Goal: Transaction & Acquisition: Purchase product/service

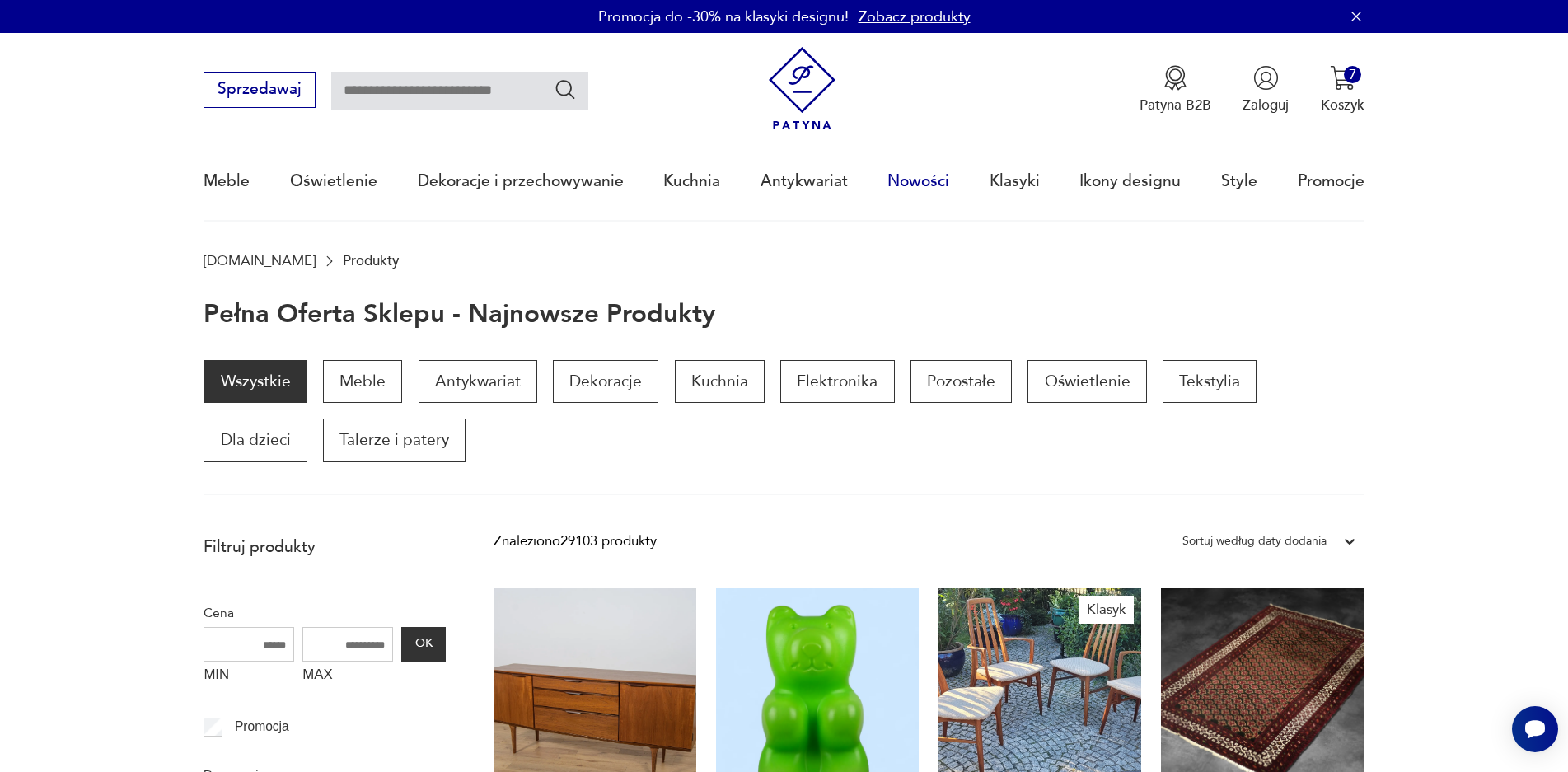
click at [916, 187] on link "Nowości" at bounding box center [918, 181] width 62 height 76
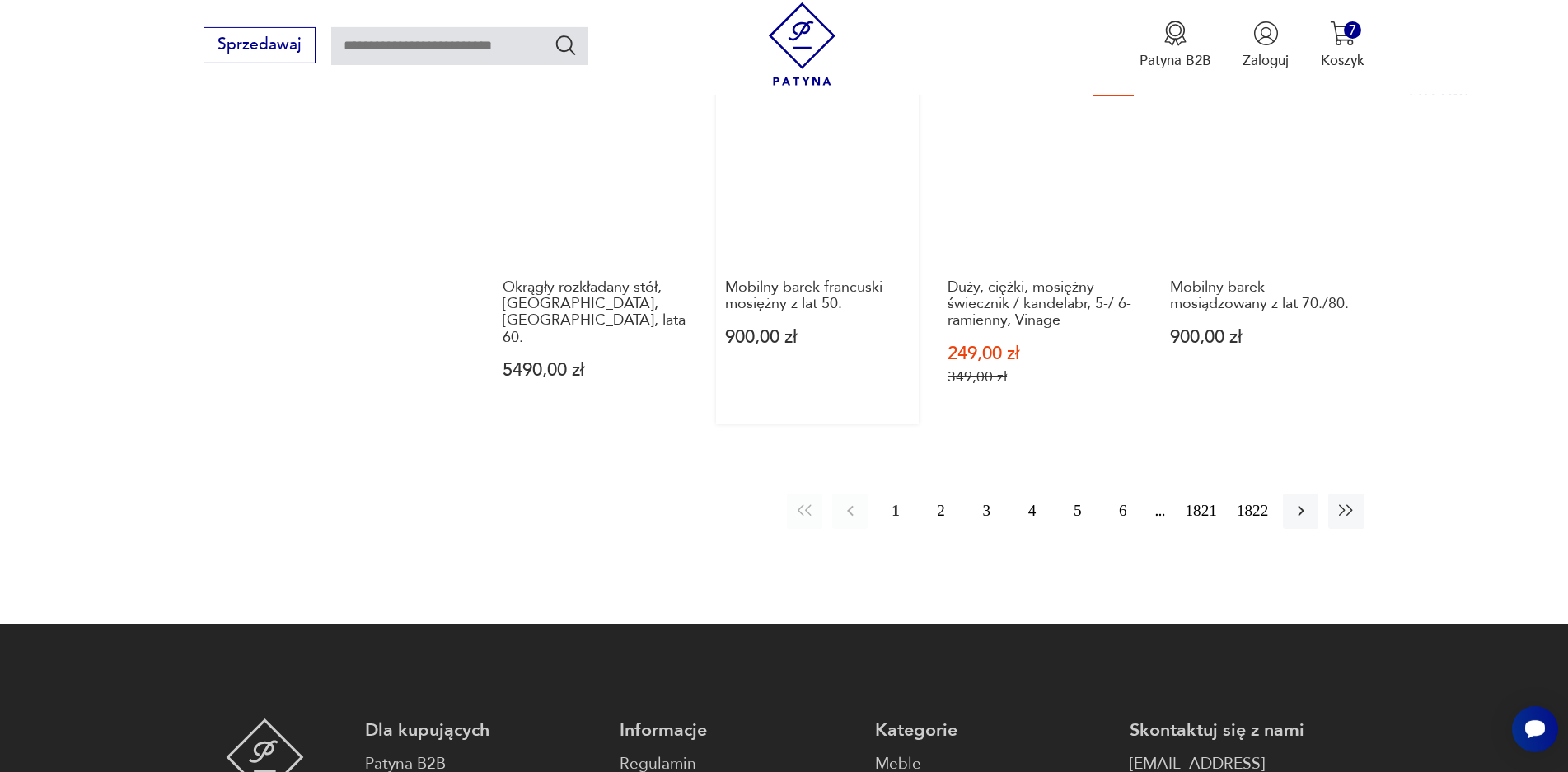
scroll to position [1769, 0]
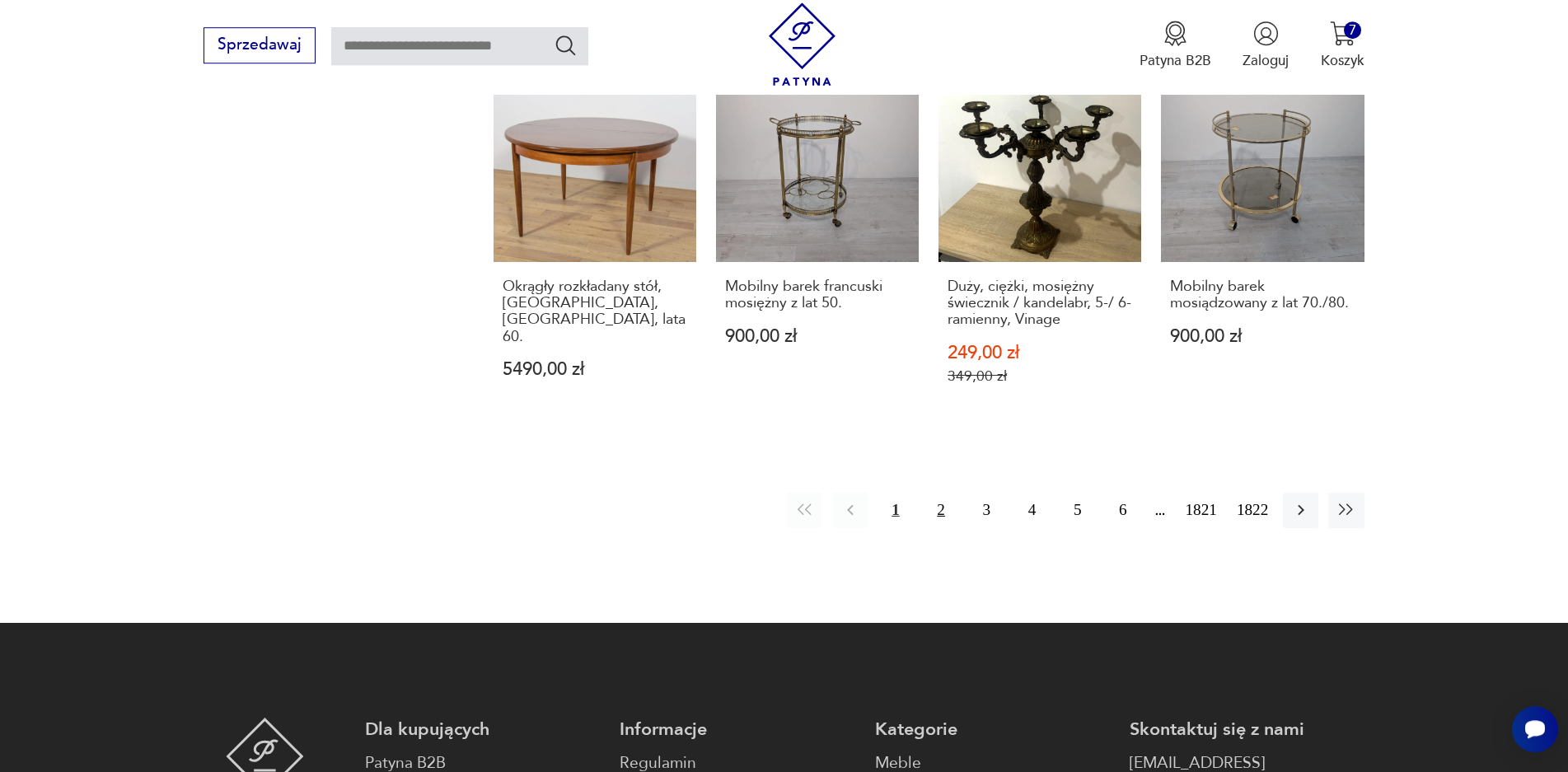
click at [946, 492] on button "2" at bounding box center [941, 510] width 35 height 35
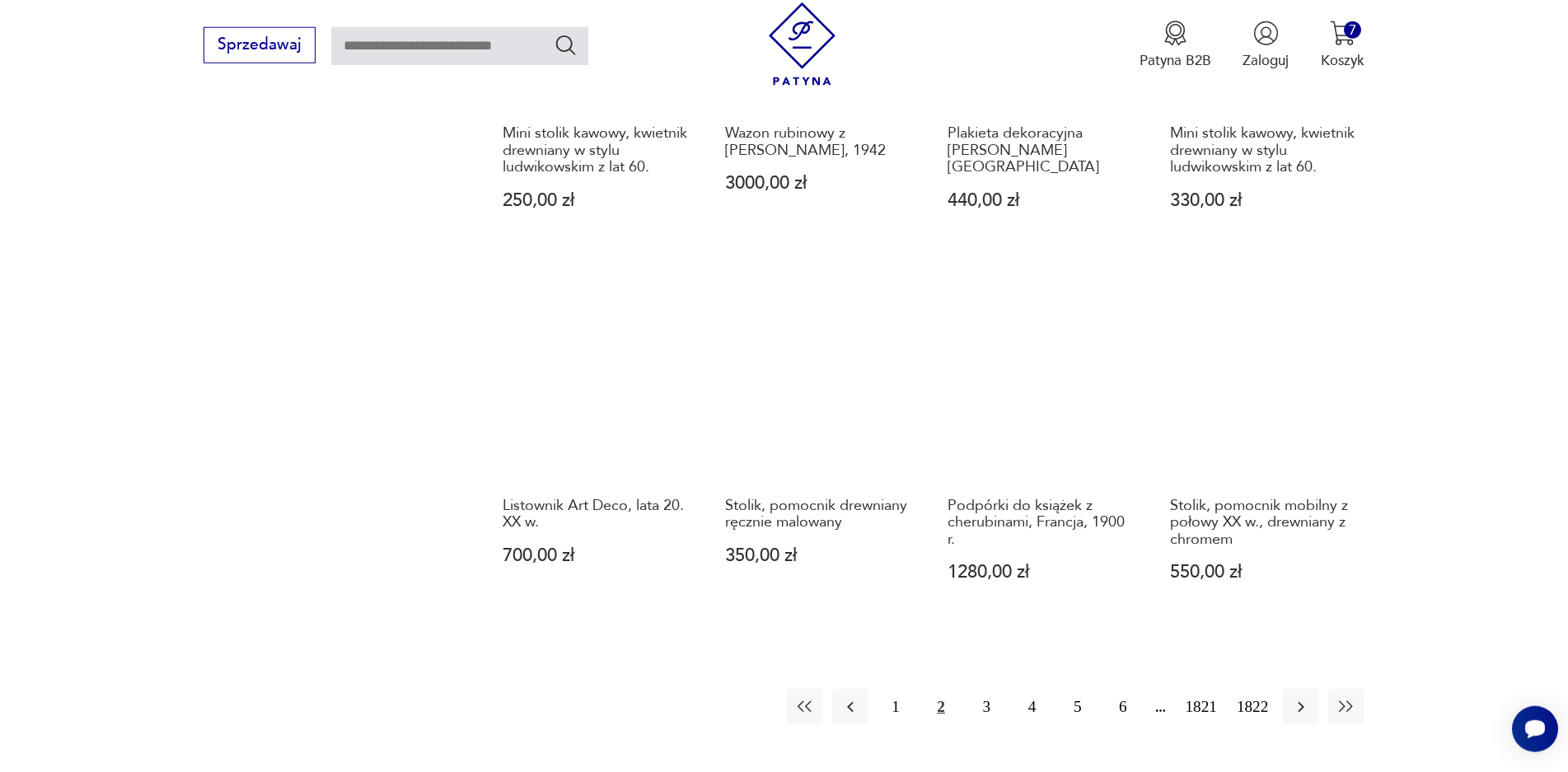
scroll to position [1455, 0]
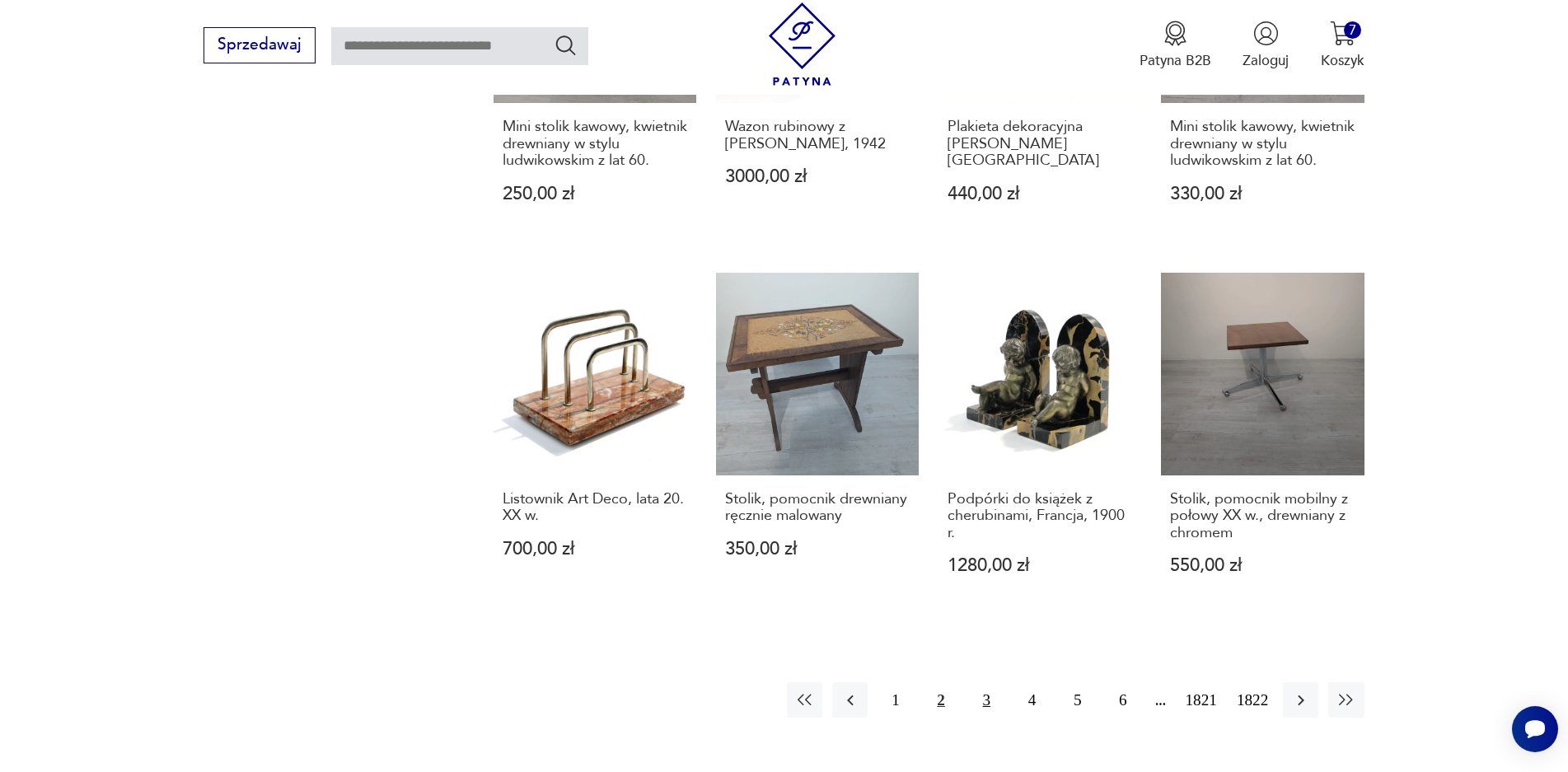
click at [980, 693] on button "3" at bounding box center [986, 700] width 35 height 35
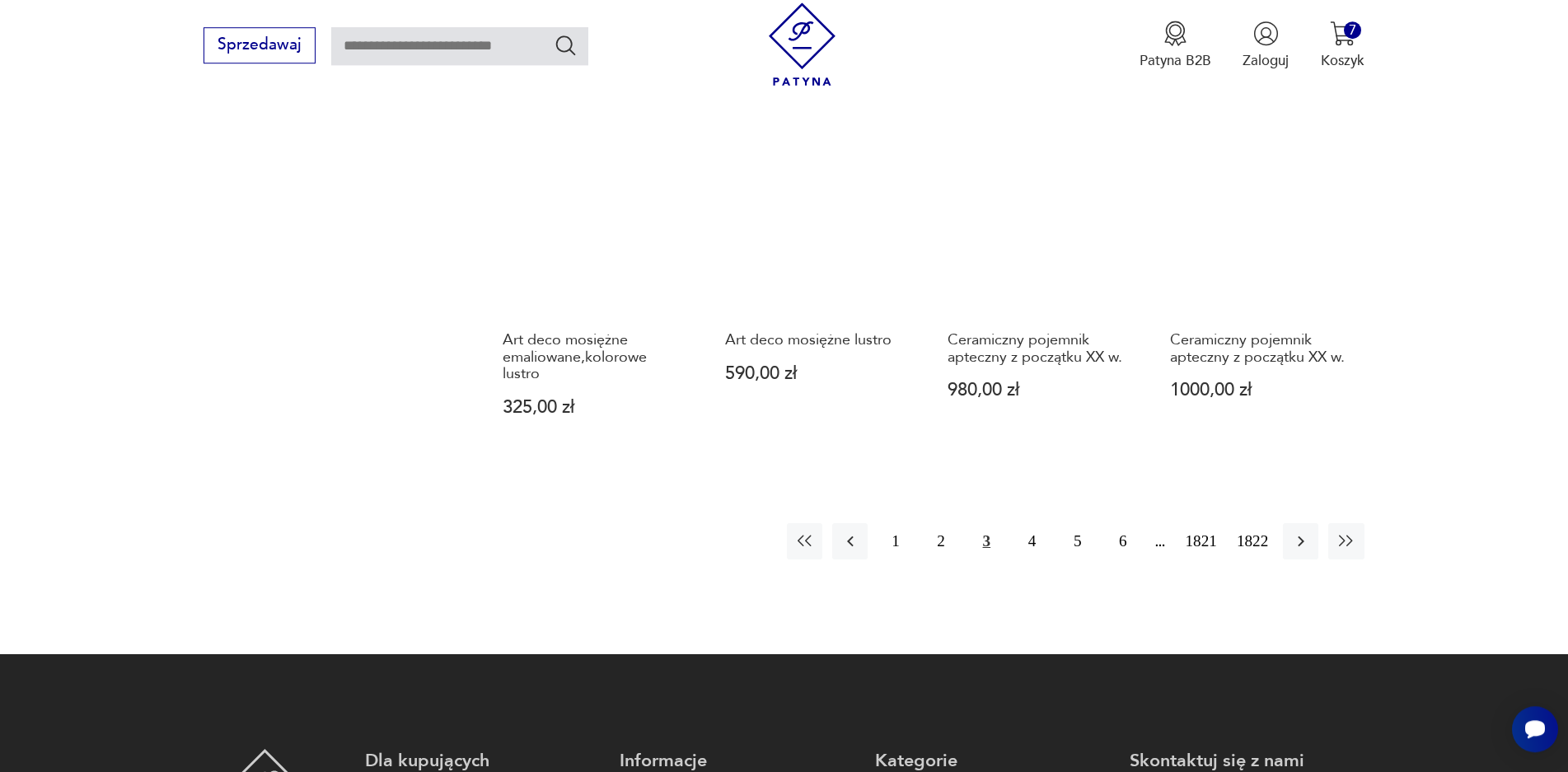
scroll to position [1769, 0]
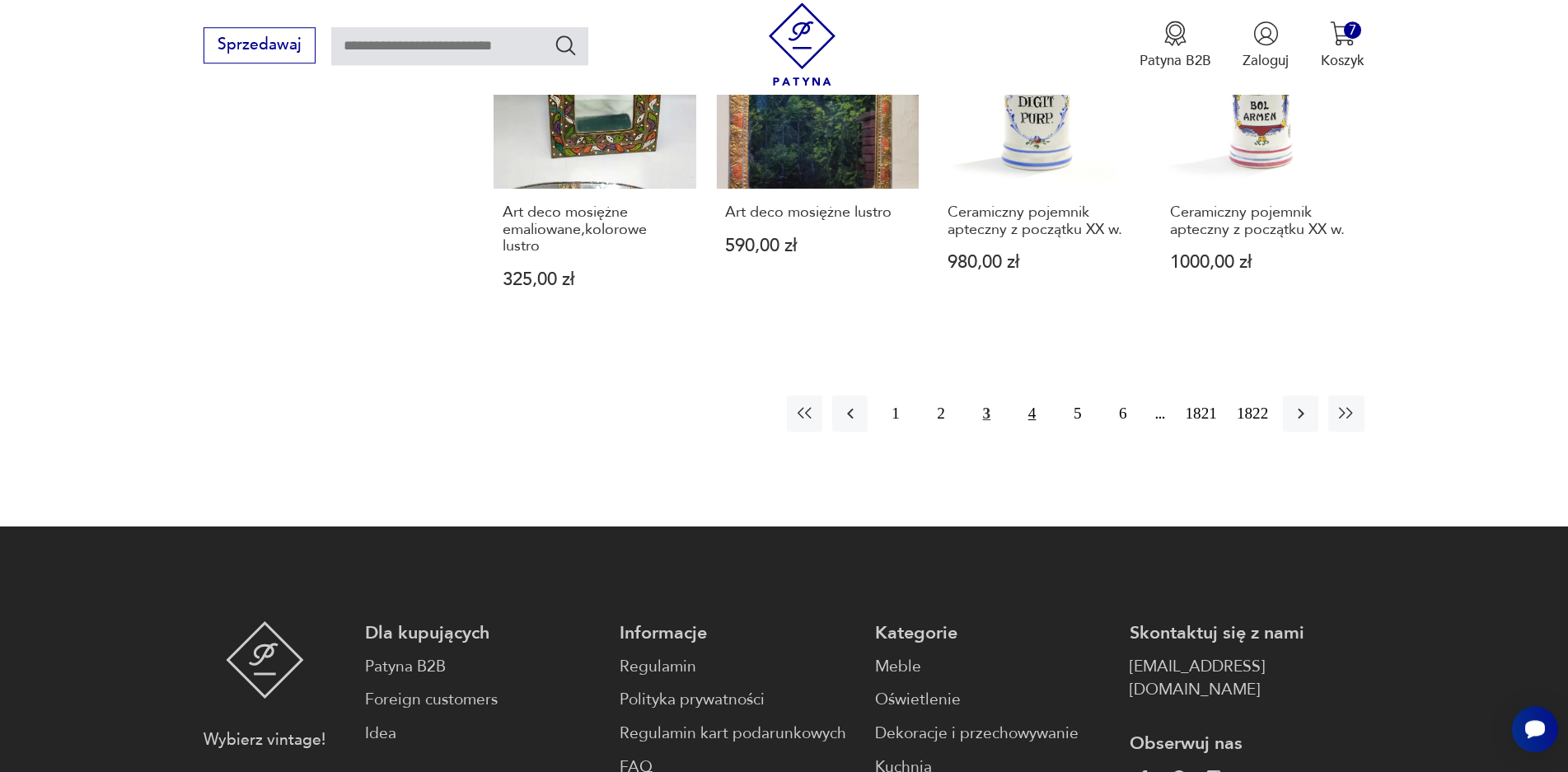
click at [1018, 411] on button "4" at bounding box center [1032, 413] width 35 height 35
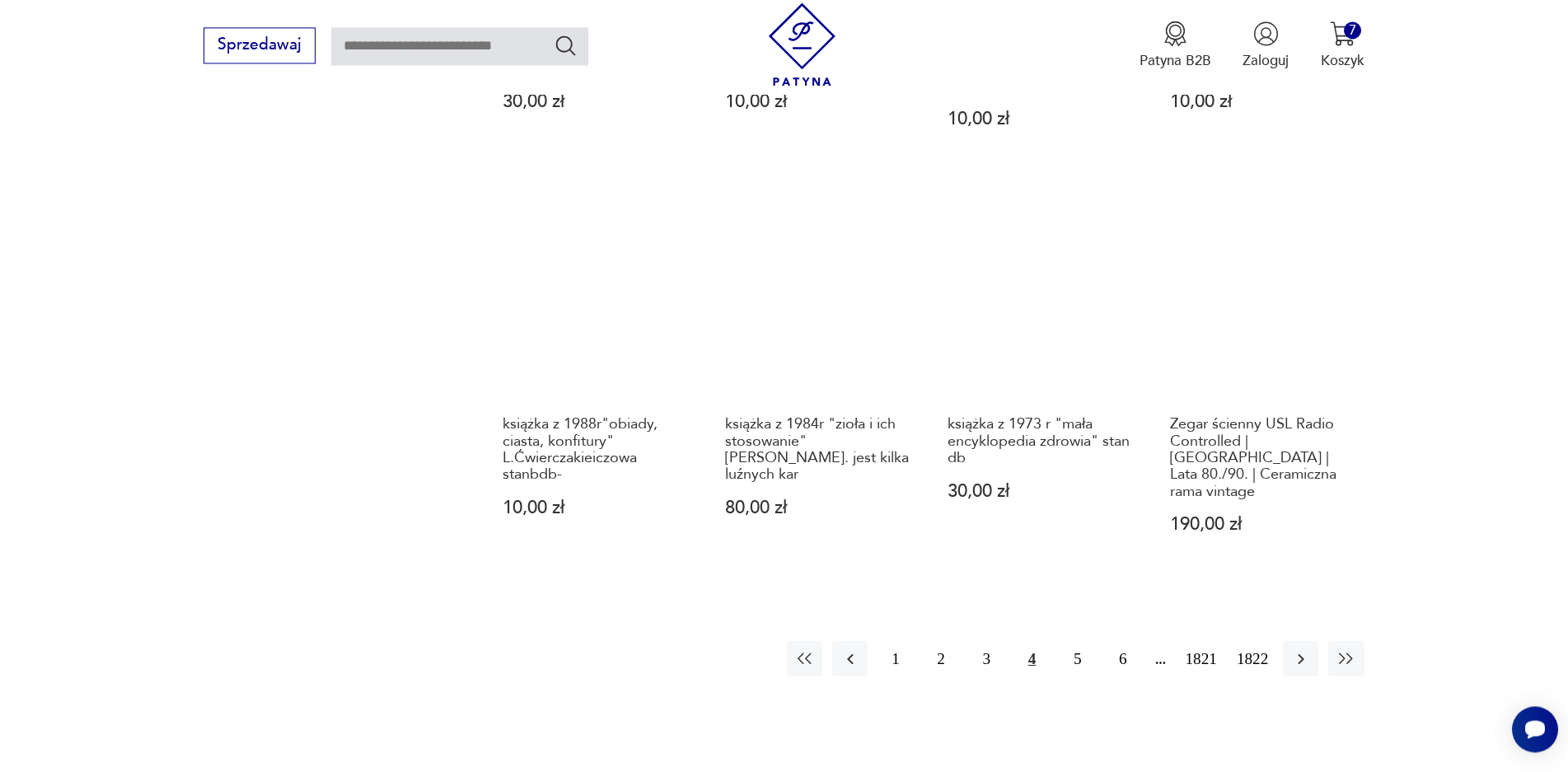
scroll to position [1612, 0]
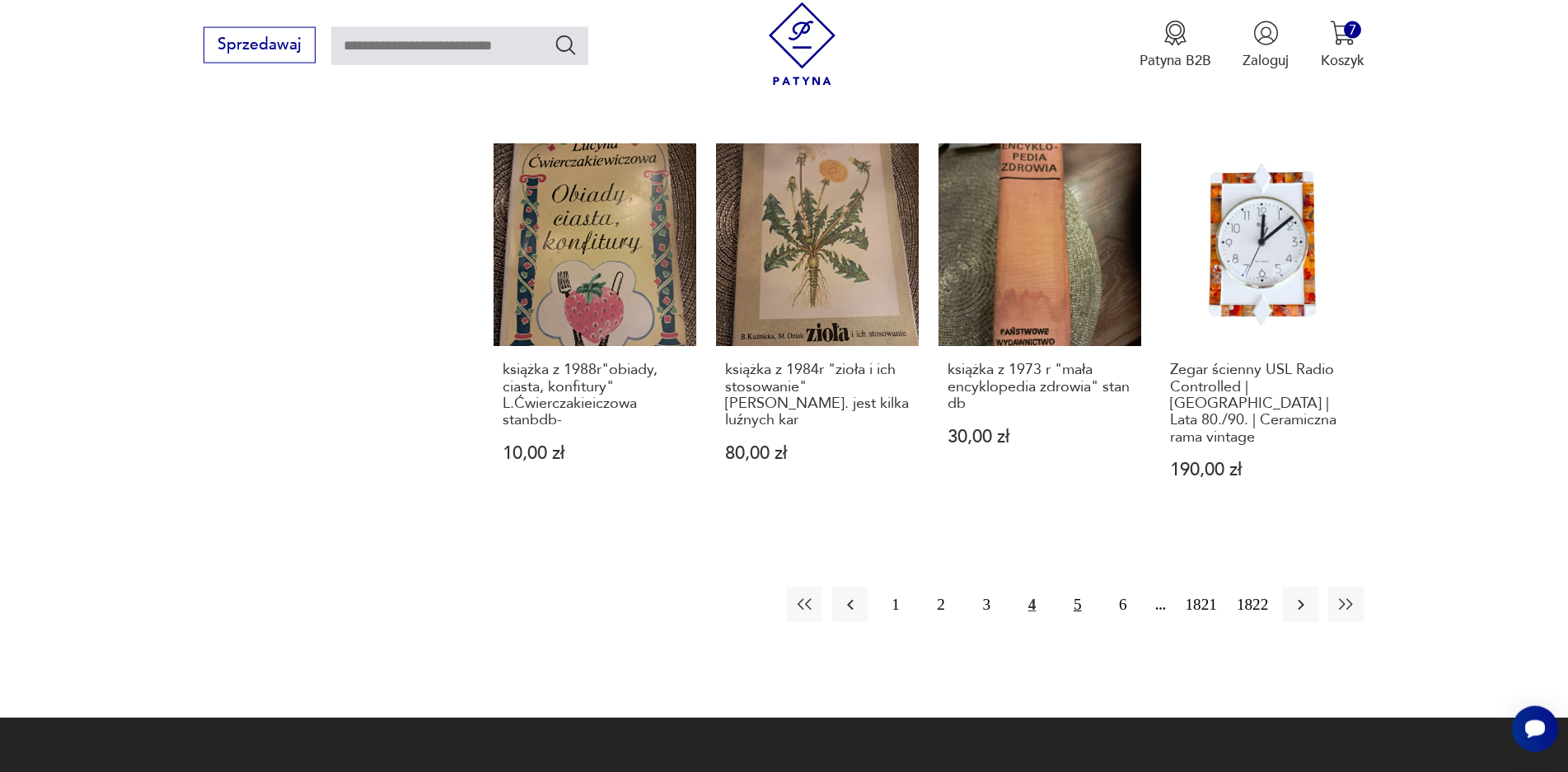
click at [1073, 587] on button "5" at bounding box center [1077, 604] width 35 height 35
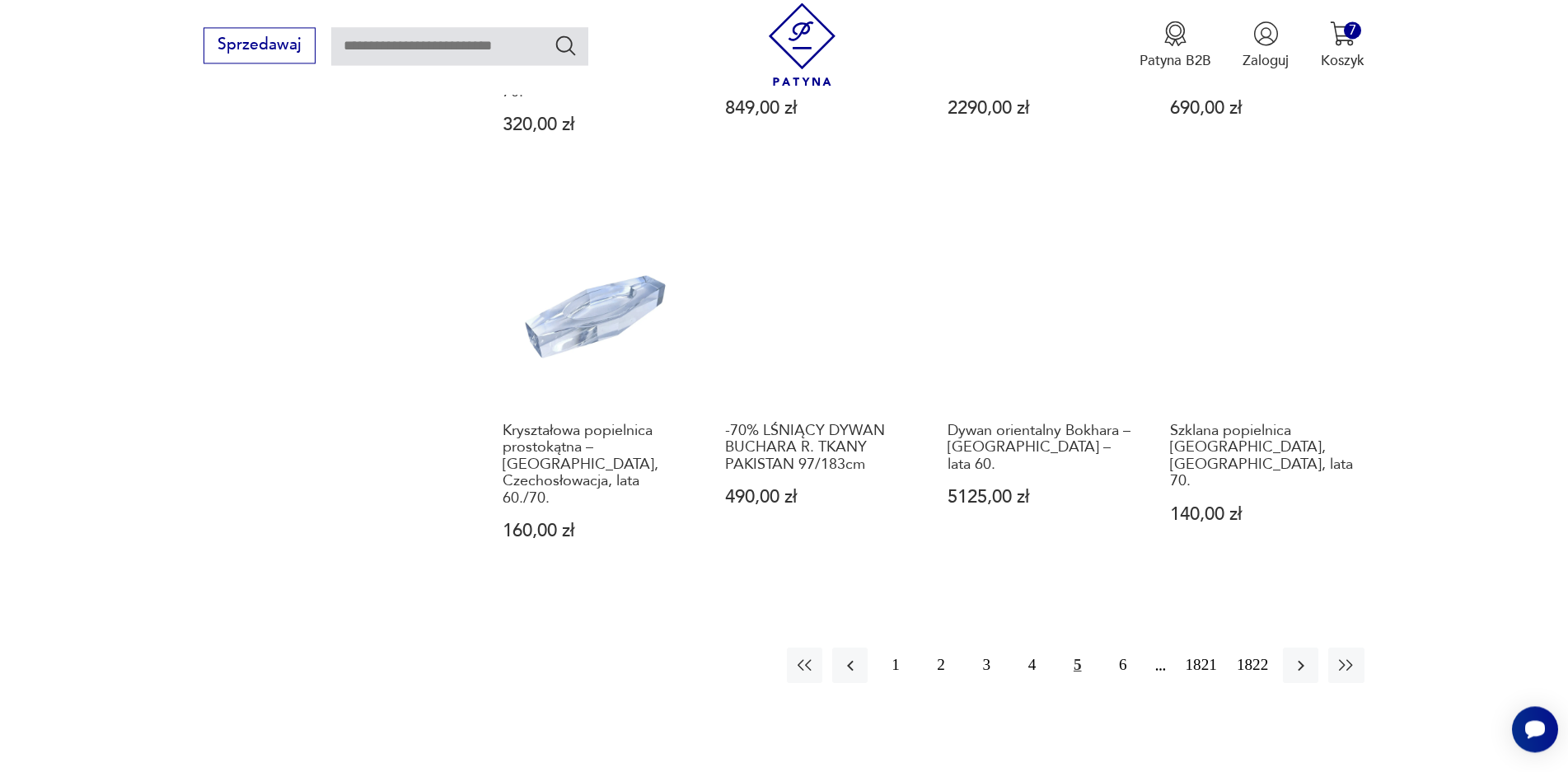
scroll to position [1612, 0]
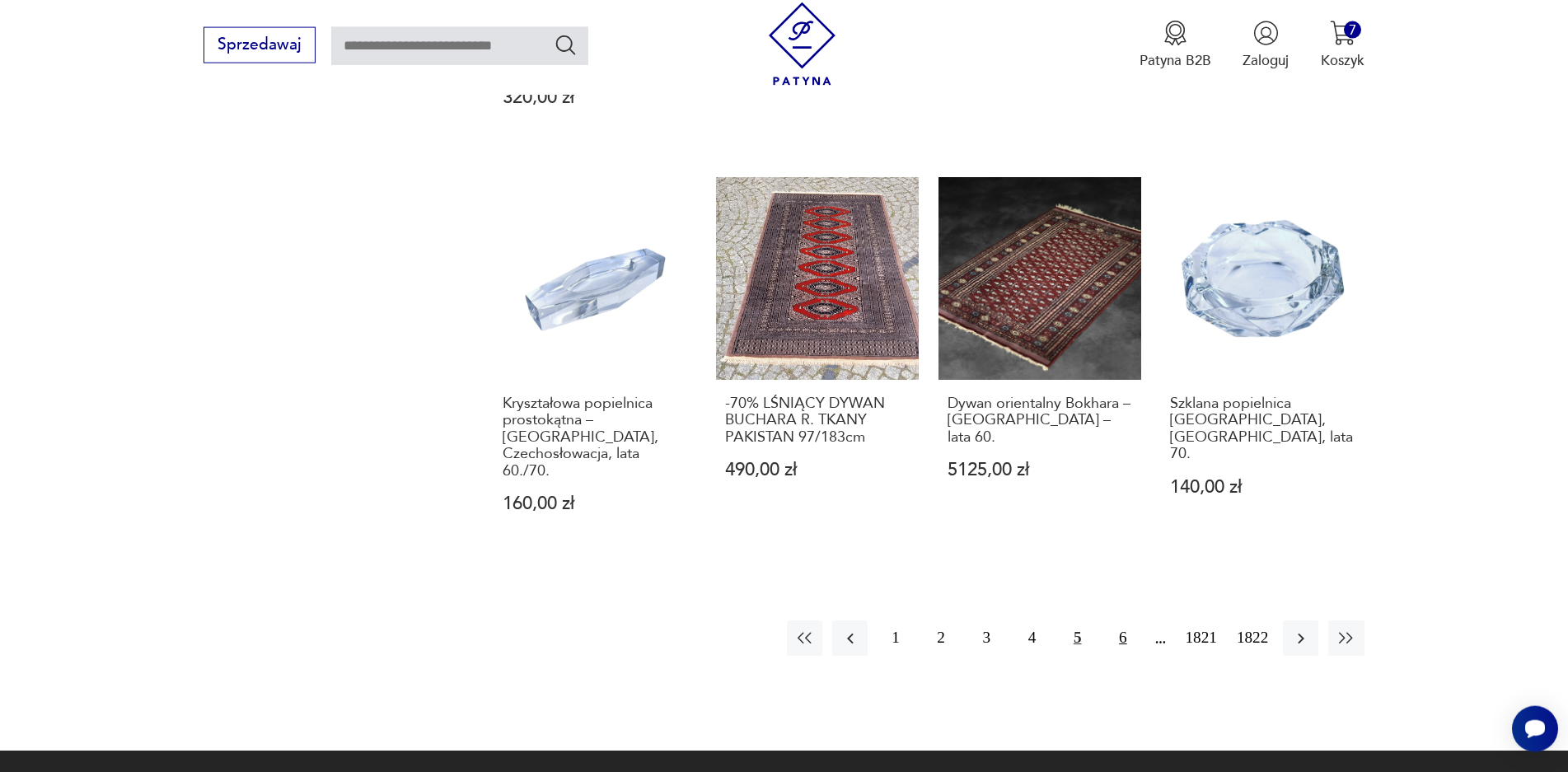
click at [1130, 620] on button "6" at bounding box center [1123, 638] width 35 height 35
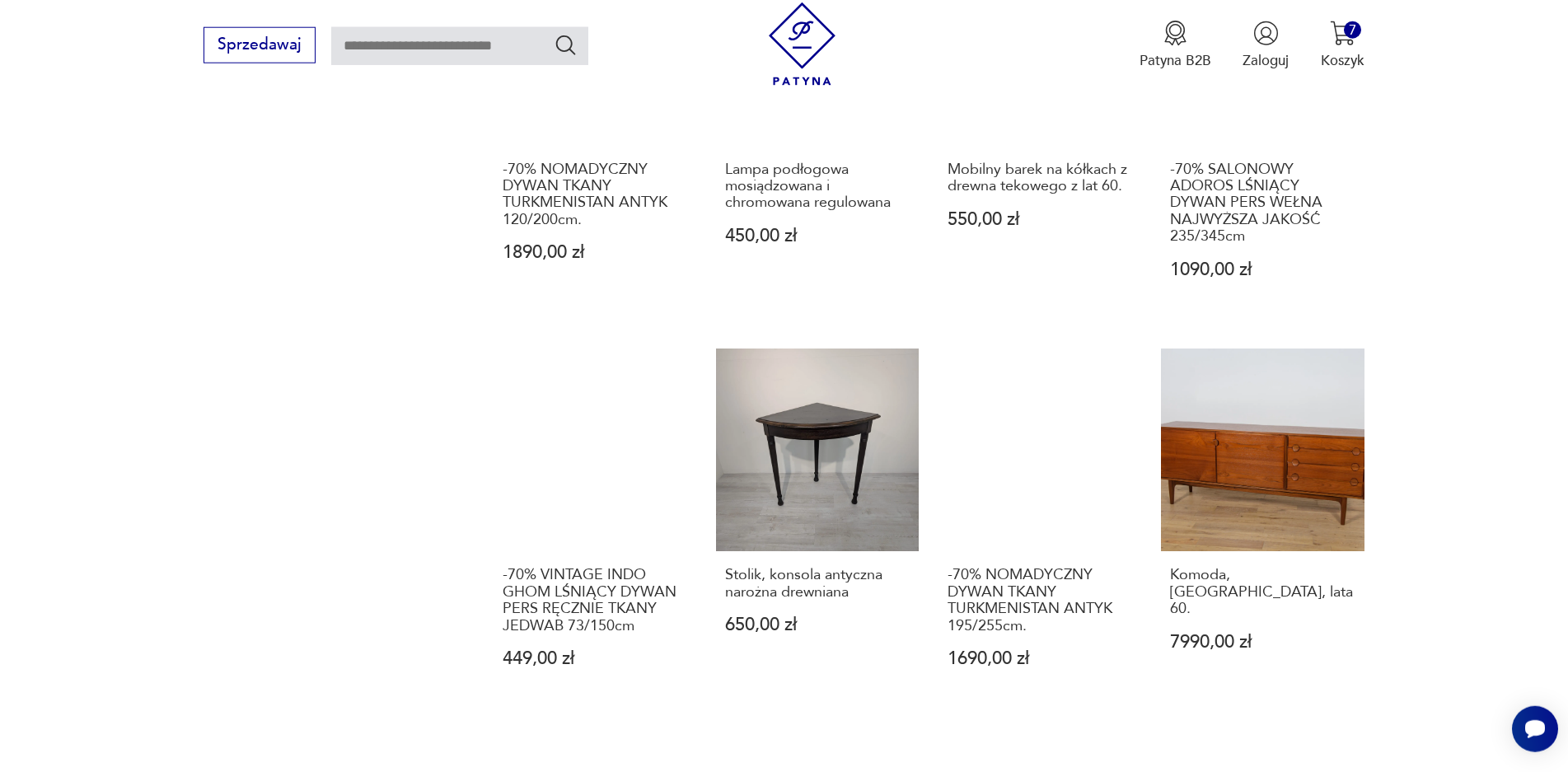
scroll to position [1534, 0]
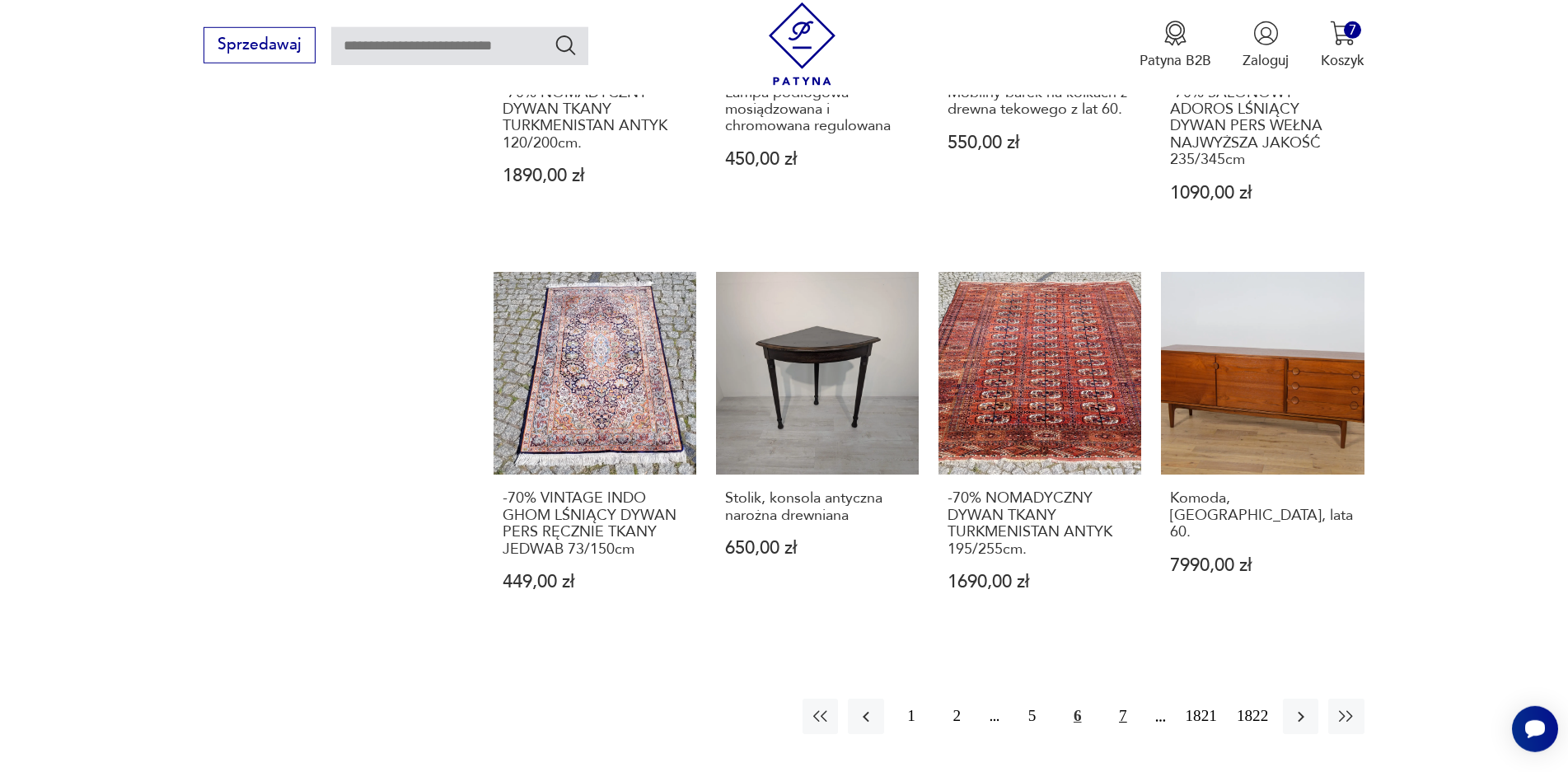
click at [1124, 699] on button "7" at bounding box center [1123, 716] width 35 height 35
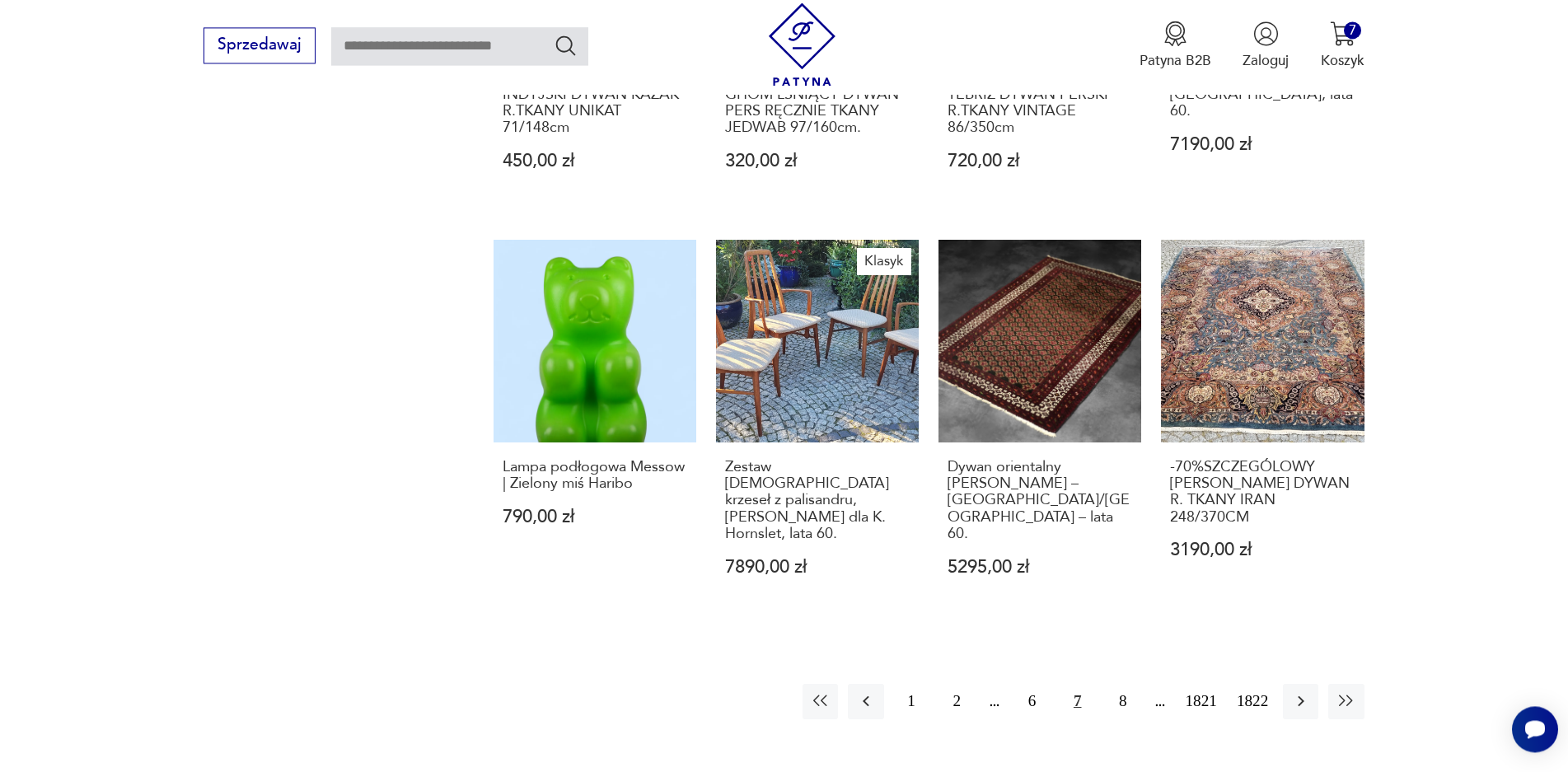
scroll to position [1534, 0]
click at [1123, 690] on button "8" at bounding box center [1123, 700] width 35 height 35
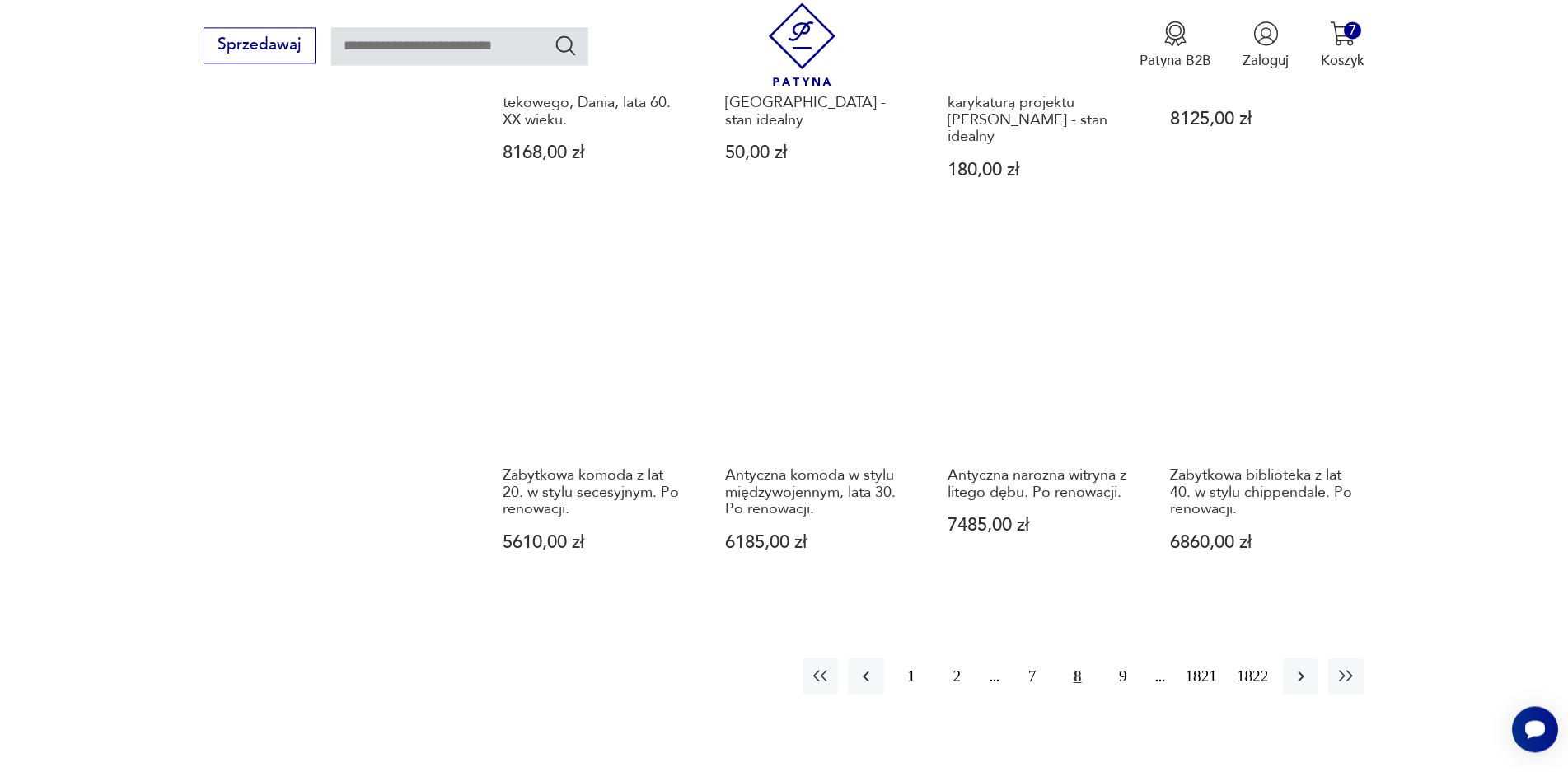
scroll to position [1612, 0]
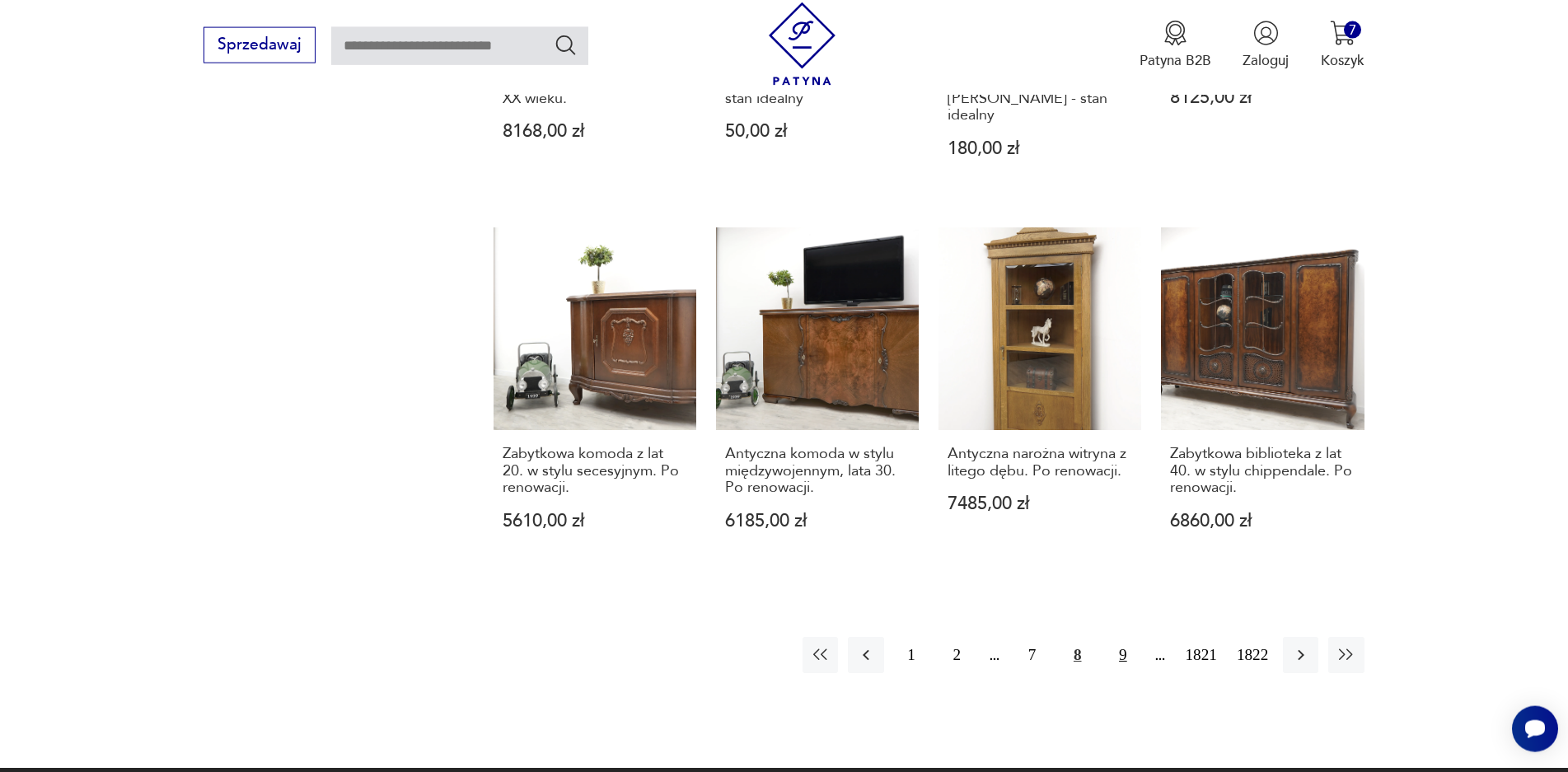
click at [1133, 637] on button "9" at bounding box center [1123, 654] width 35 height 35
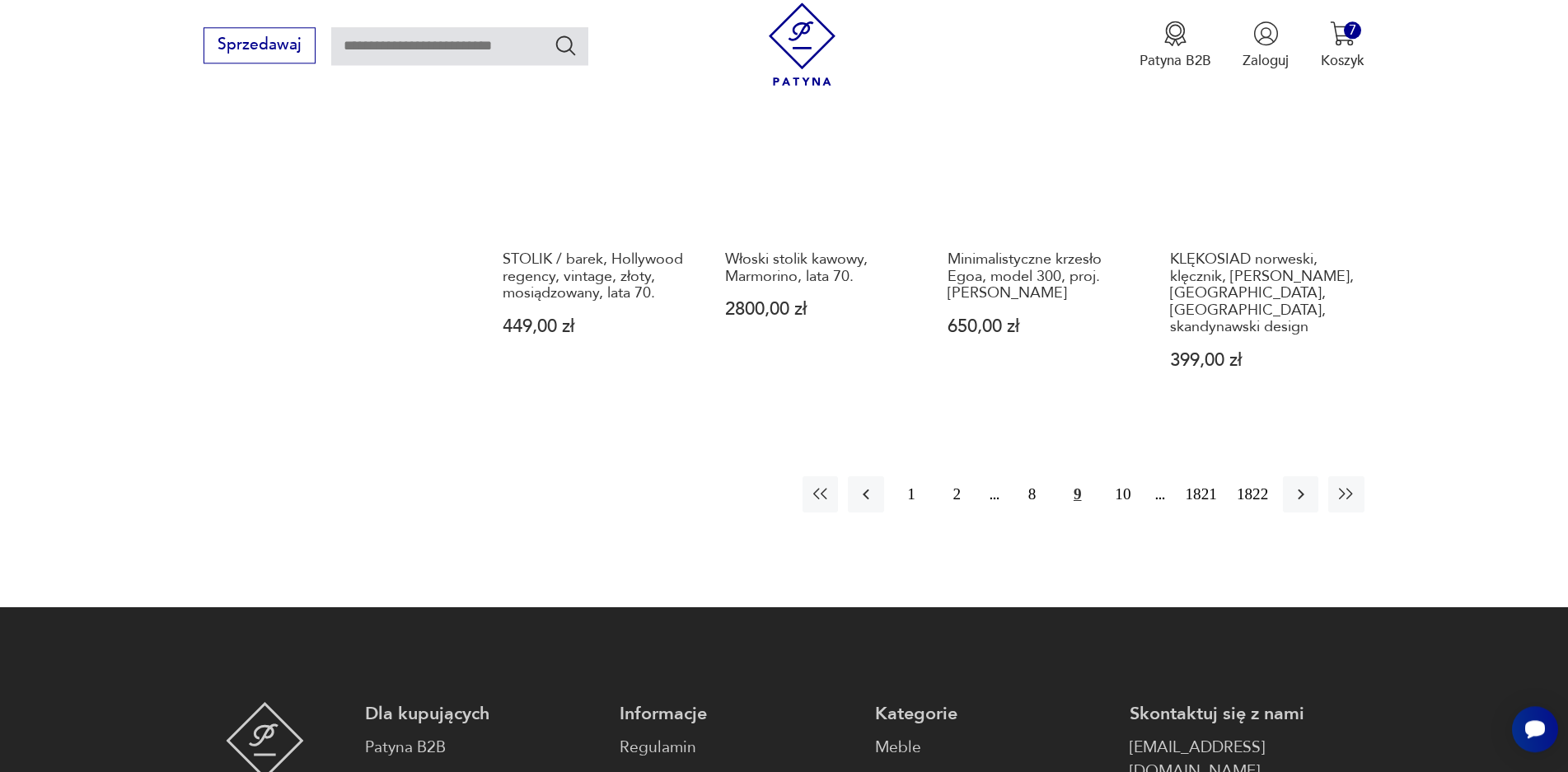
scroll to position [1691, 0]
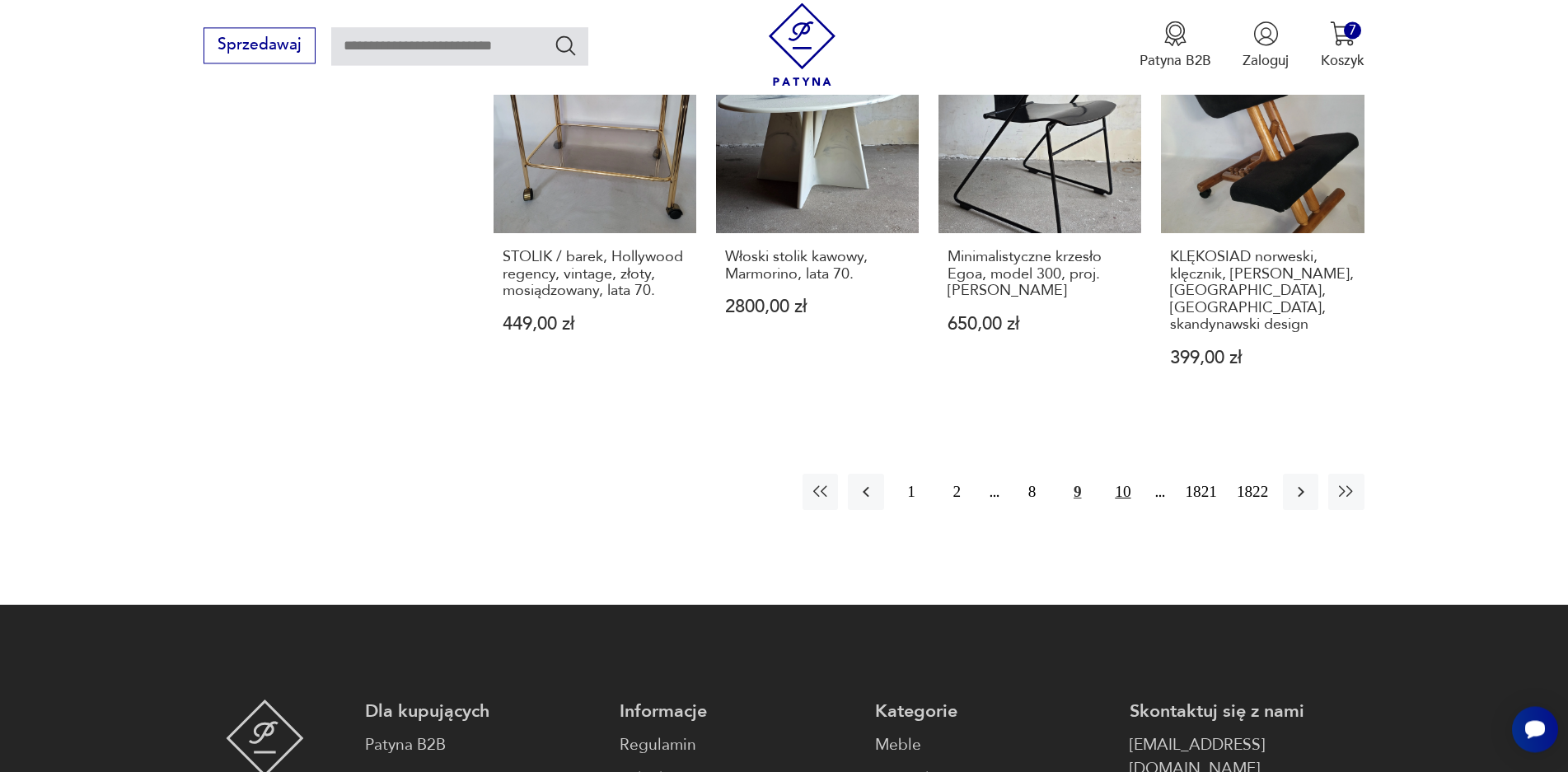
click at [1124, 474] on button "10" at bounding box center [1123, 492] width 35 height 35
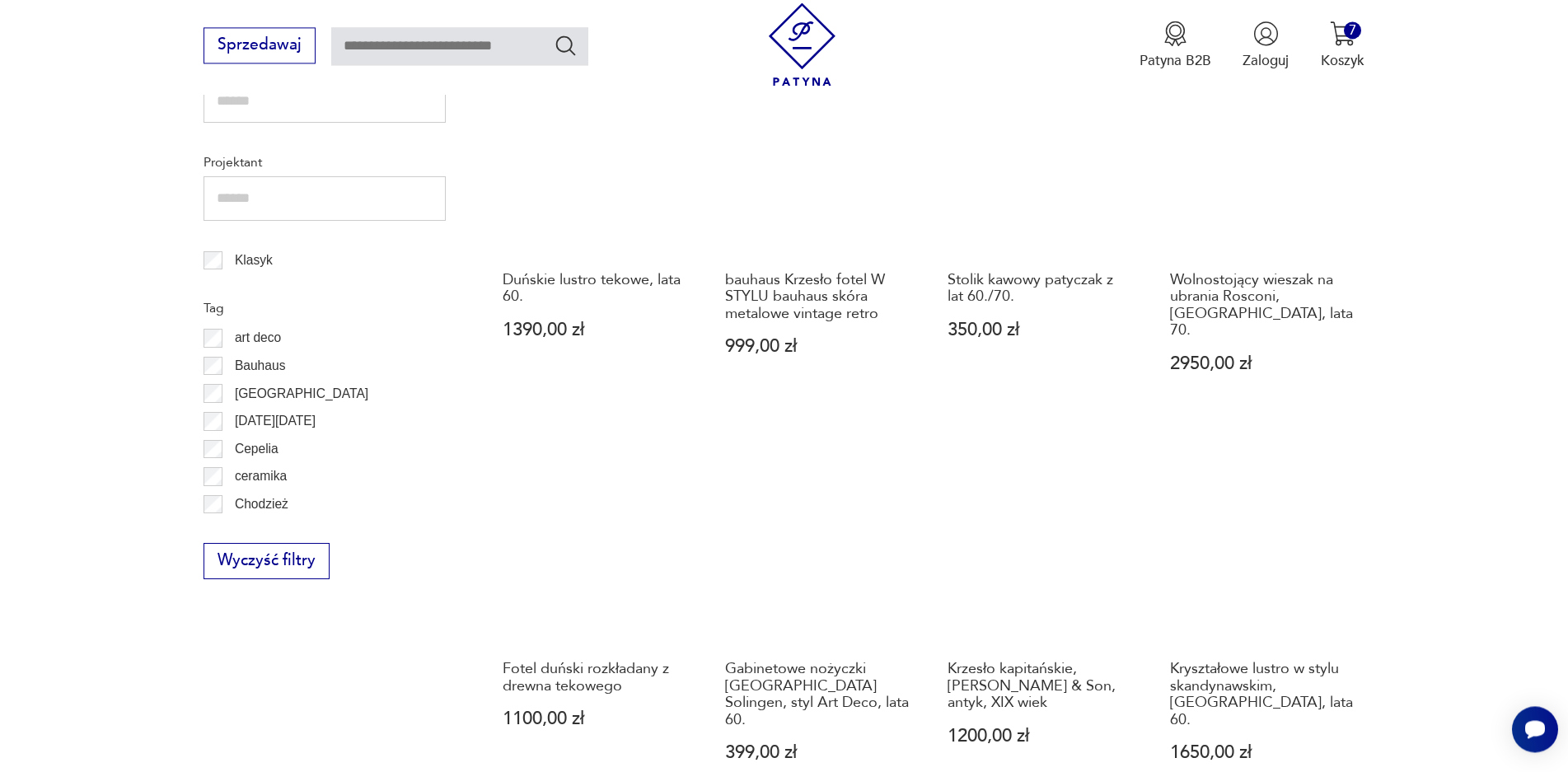
scroll to position [985, 0]
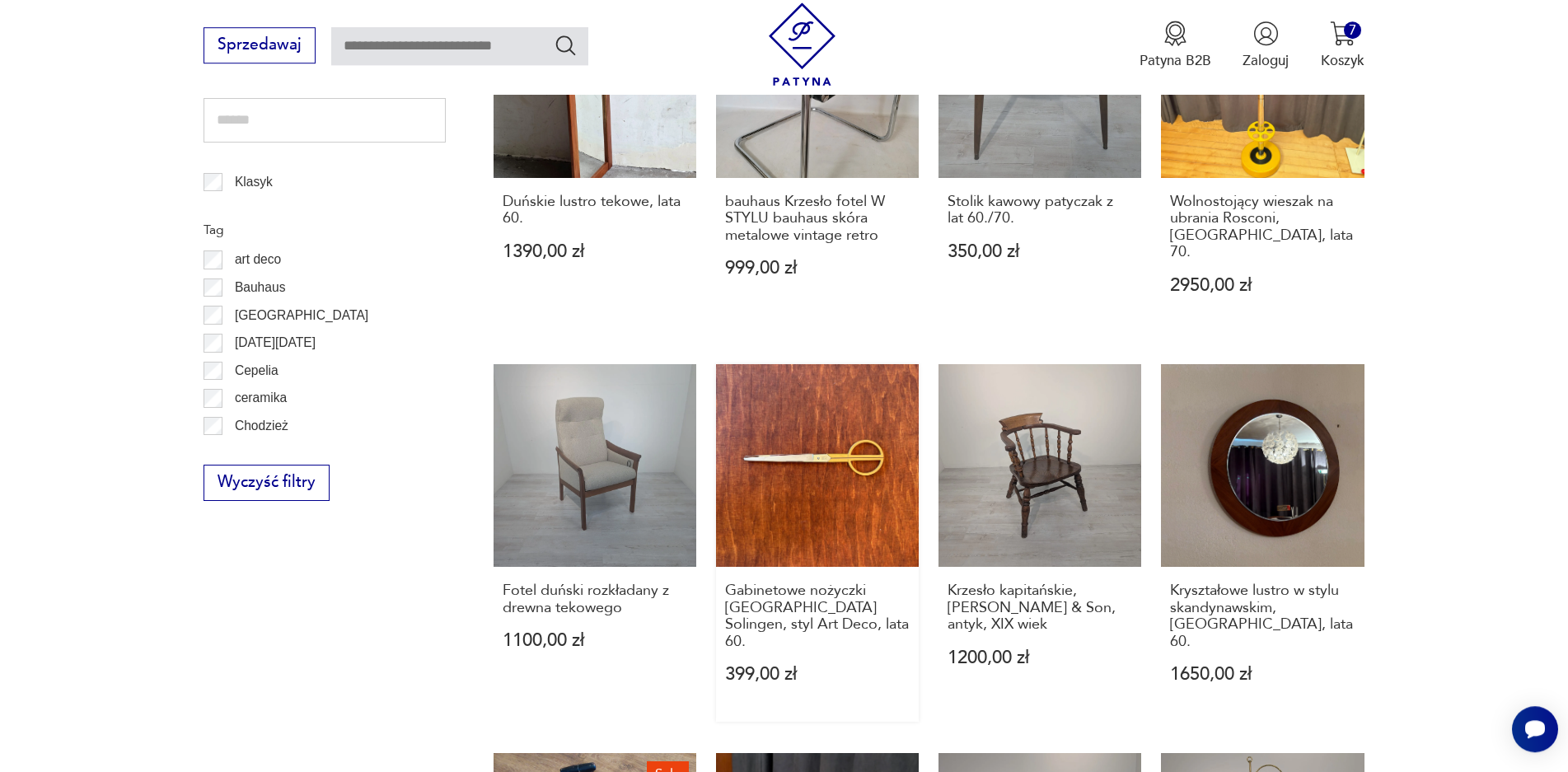
click at [848, 439] on link "Gabinetowe nożyczki [GEOGRAPHIC_DATA] Solingen, styl Art Deco, lata 60. 399,00 …" at bounding box center [817, 542] width 203 height 357
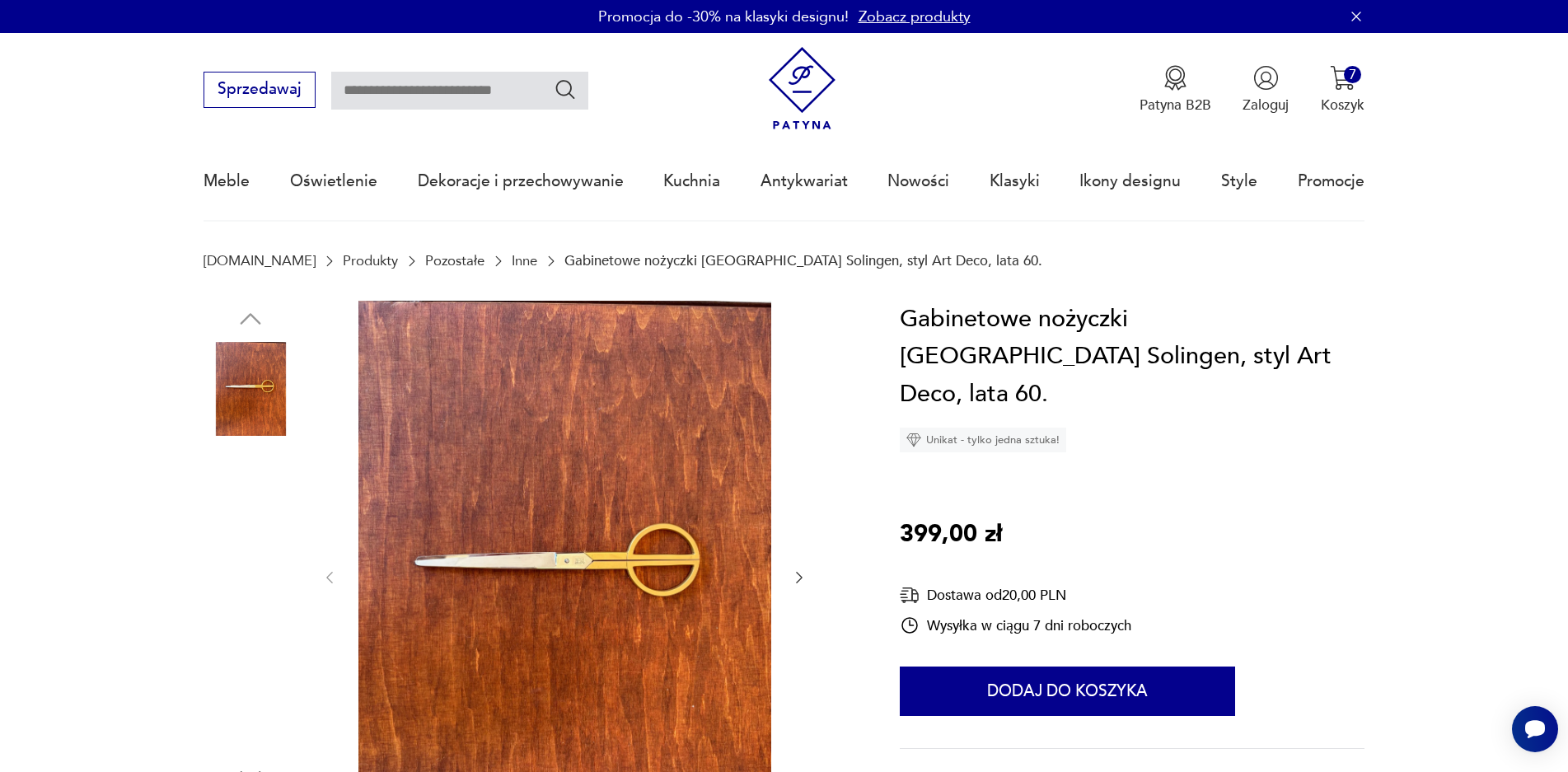
click at [273, 491] on img at bounding box center [250, 492] width 94 height 93
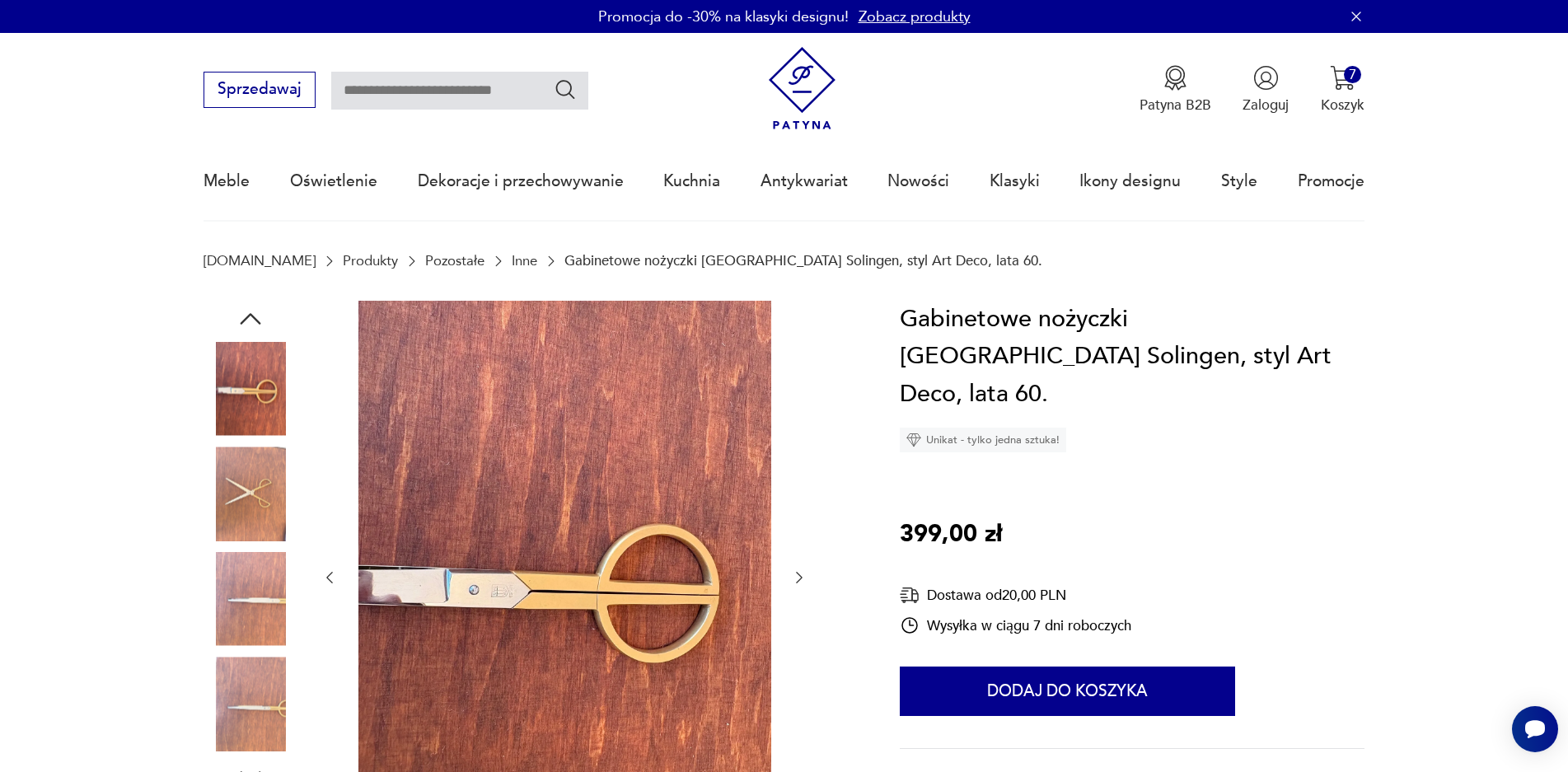
click at [237, 384] on img at bounding box center [250, 388] width 94 height 93
